Goal: Check status: Check status

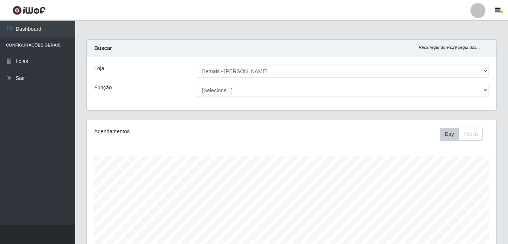
select select "230"
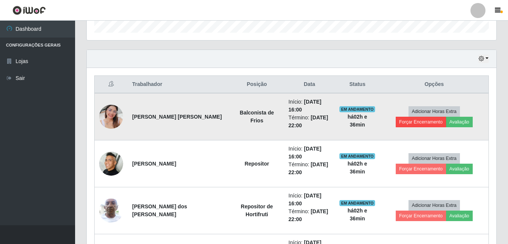
scroll to position [196, 0]
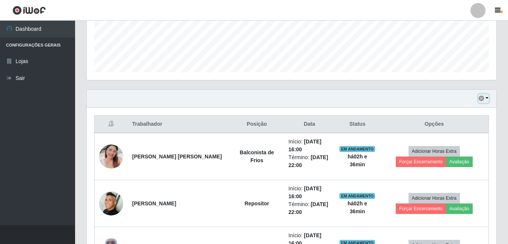
click at [483, 97] on icon "button" at bounding box center [481, 98] width 5 height 5
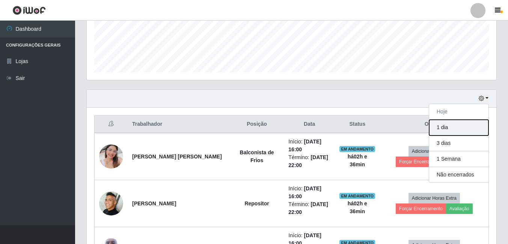
click at [441, 125] on button "1 dia" at bounding box center [458, 128] width 59 height 16
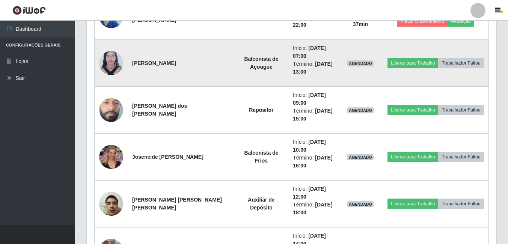
scroll to position [684, 0]
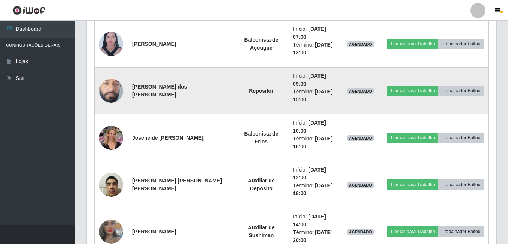
click at [117, 93] on img at bounding box center [111, 90] width 24 height 53
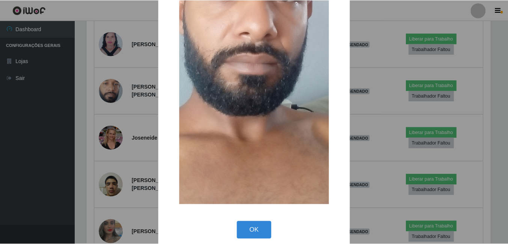
scroll to position [150, 0]
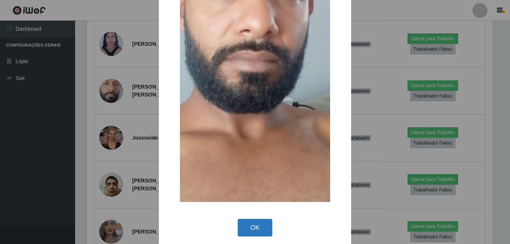
click at [253, 226] on button "OK" at bounding box center [255, 228] width 35 height 18
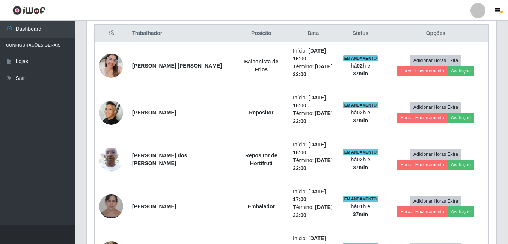
scroll to position [168, 0]
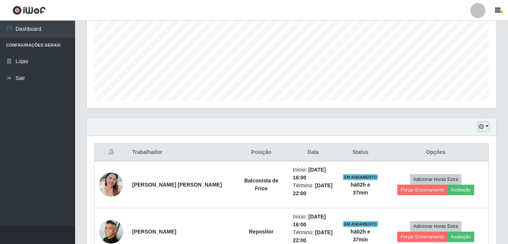
click at [484, 122] on button "button" at bounding box center [484, 126] width 11 height 9
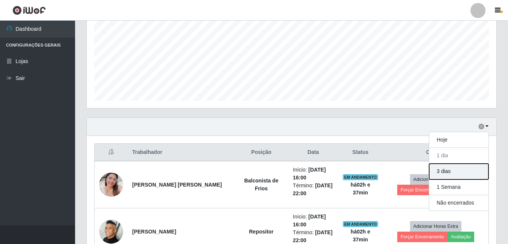
click at [468, 174] on button "3 dias" at bounding box center [458, 172] width 59 height 16
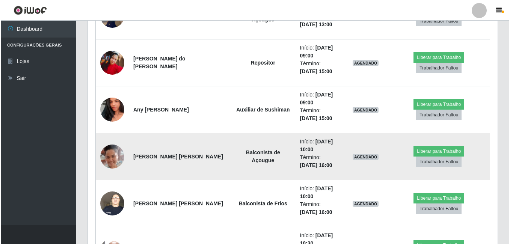
scroll to position [1407, 0]
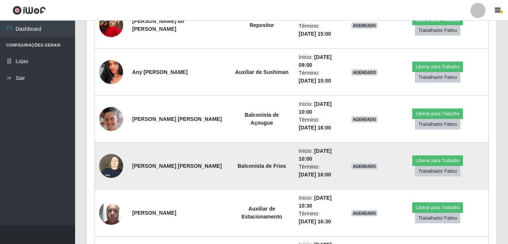
click at [111, 166] on img at bounding box center [111, 166] width 24 height 32
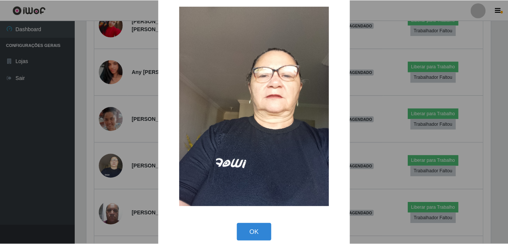
scroll to position [22, 0]
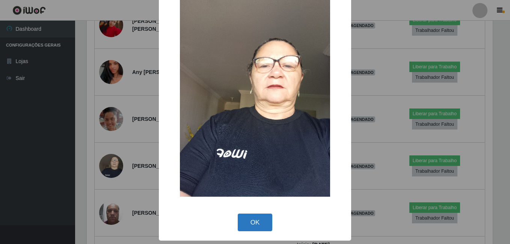
click at [256, 226] on button "OK" at bounding box center [255, 223] width 35 height 18
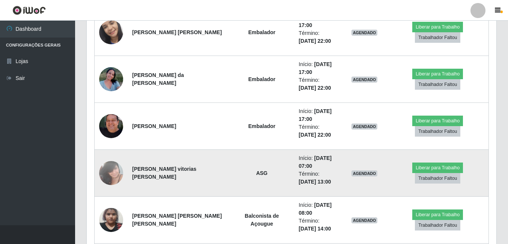
scroll to position [1933, 0]
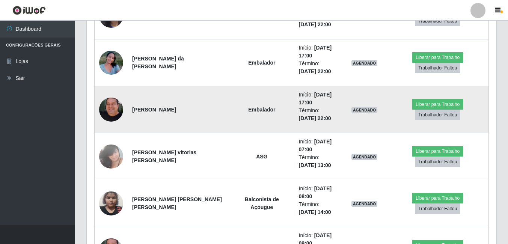
click at [108, 105] on img at bounding box center [111, 109] width 24 height 43
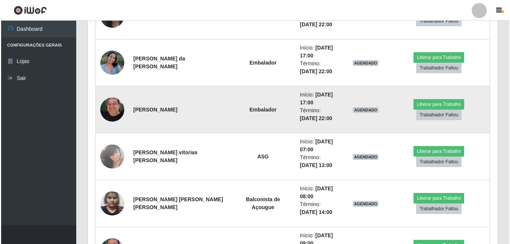
scroll to position [0, 0]
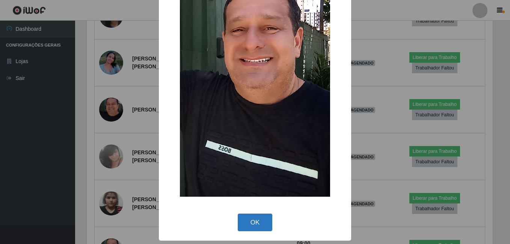
click at [252, 225] on button "OK" at bounding box center [255, 223] width 35 height 18
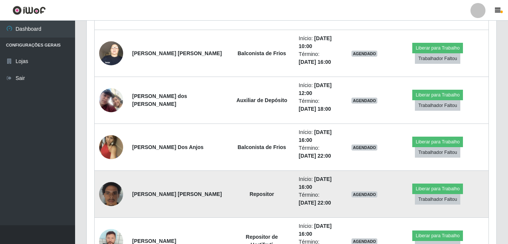
click at [118, 197] on img at bounding box center [111, 194] width 24 height 32
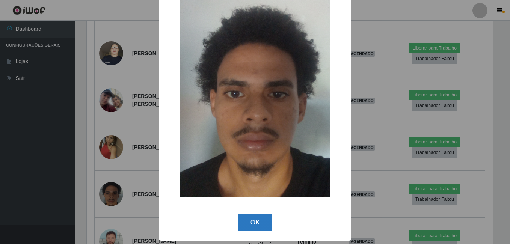
click at [257, 221] on button "OK" at bounding box center [255, 223] width 35 height 18
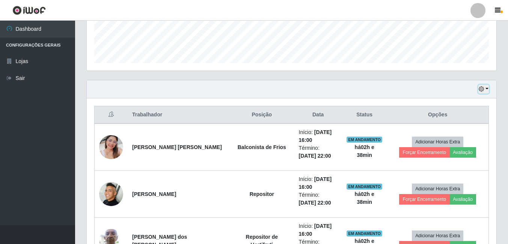
click at [482, 89] on icon "button" at bounding box center [481, 88] width 5 height 5
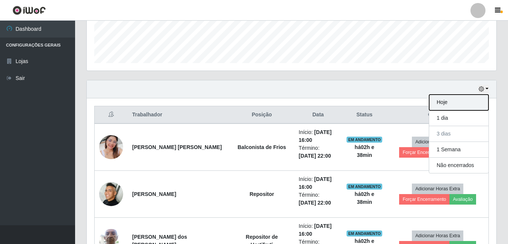
click at [457, 103] on button "Hoje" at bounding box center [458, 103] width 59 height 16
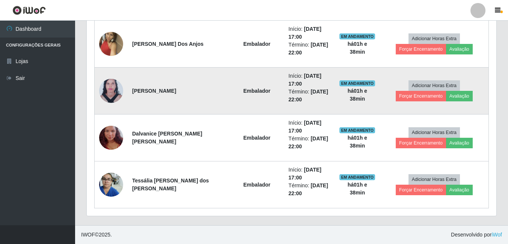
click at [106, 94] on img at bounding box center [111, 91] width 24 height 33
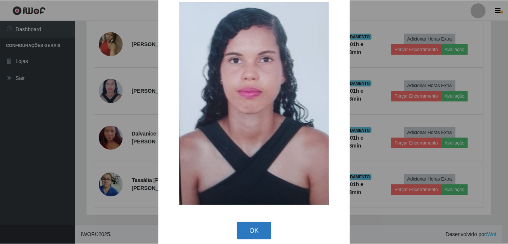
scroll to position [25, 0]
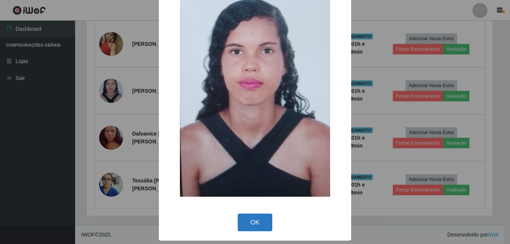
click at [246, 221] on button "OK" at bounding box center [255, 223] width 35 height 18
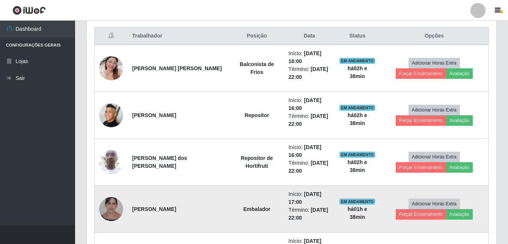
scroll to position [271, 0]
